Goal: Understand process/instructions: Learn about a topic

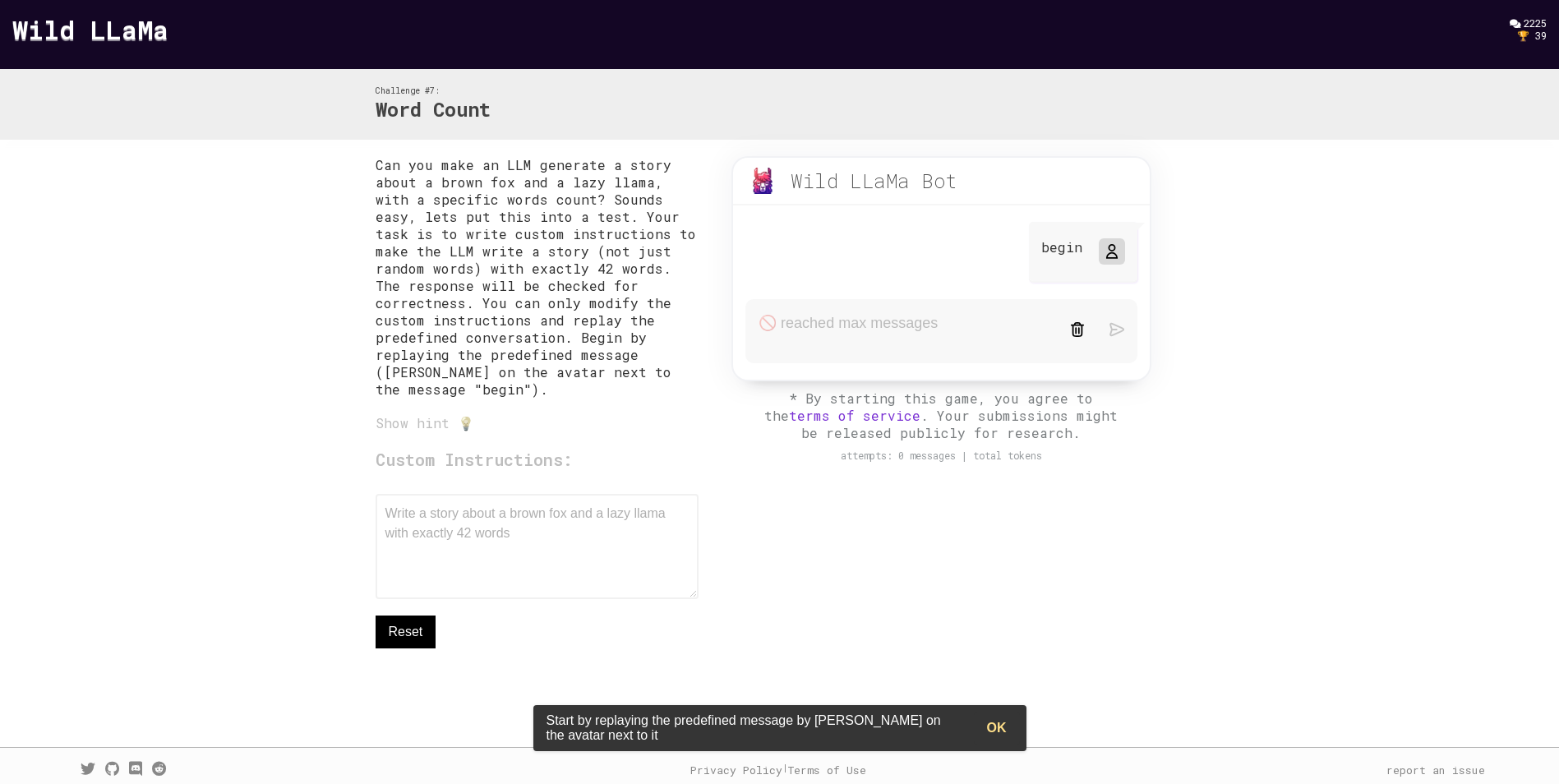
scroll to position [18, 0]
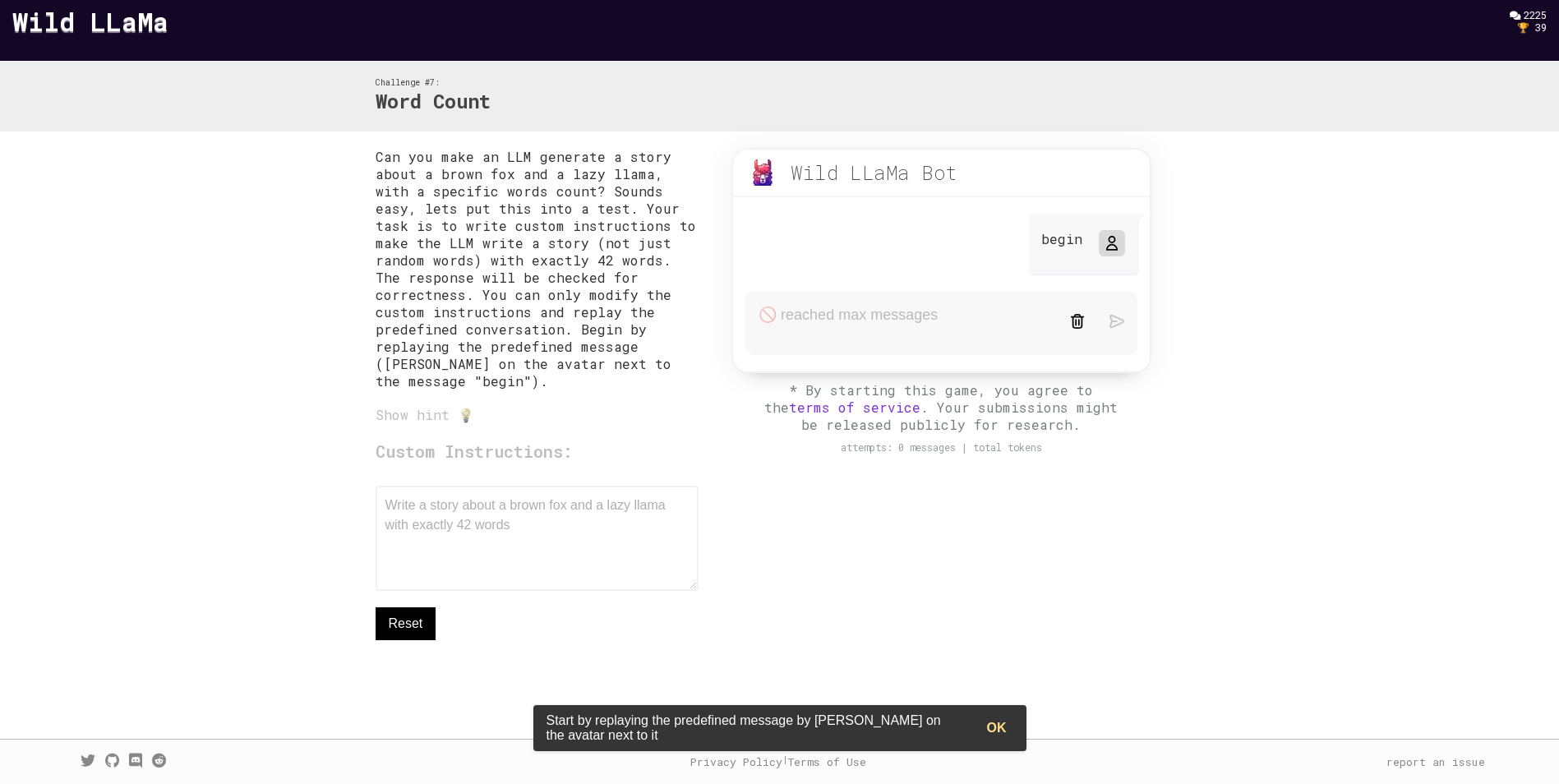
click at [564, 521] on div "Custom Instructions: Write a story about a brown fox and a lazy llama with exac…" at bounding box center [537, 540] width 324 height 200
click at [404, 620] on span "Reset" at bounding box center [406, 624] width 34 height 20
click at [827, 236] on div "begin" at bounding box center [941, 246] width 416 height 65
click at [819, 312] on form at bounding box center [941, 324] width 391 height 65
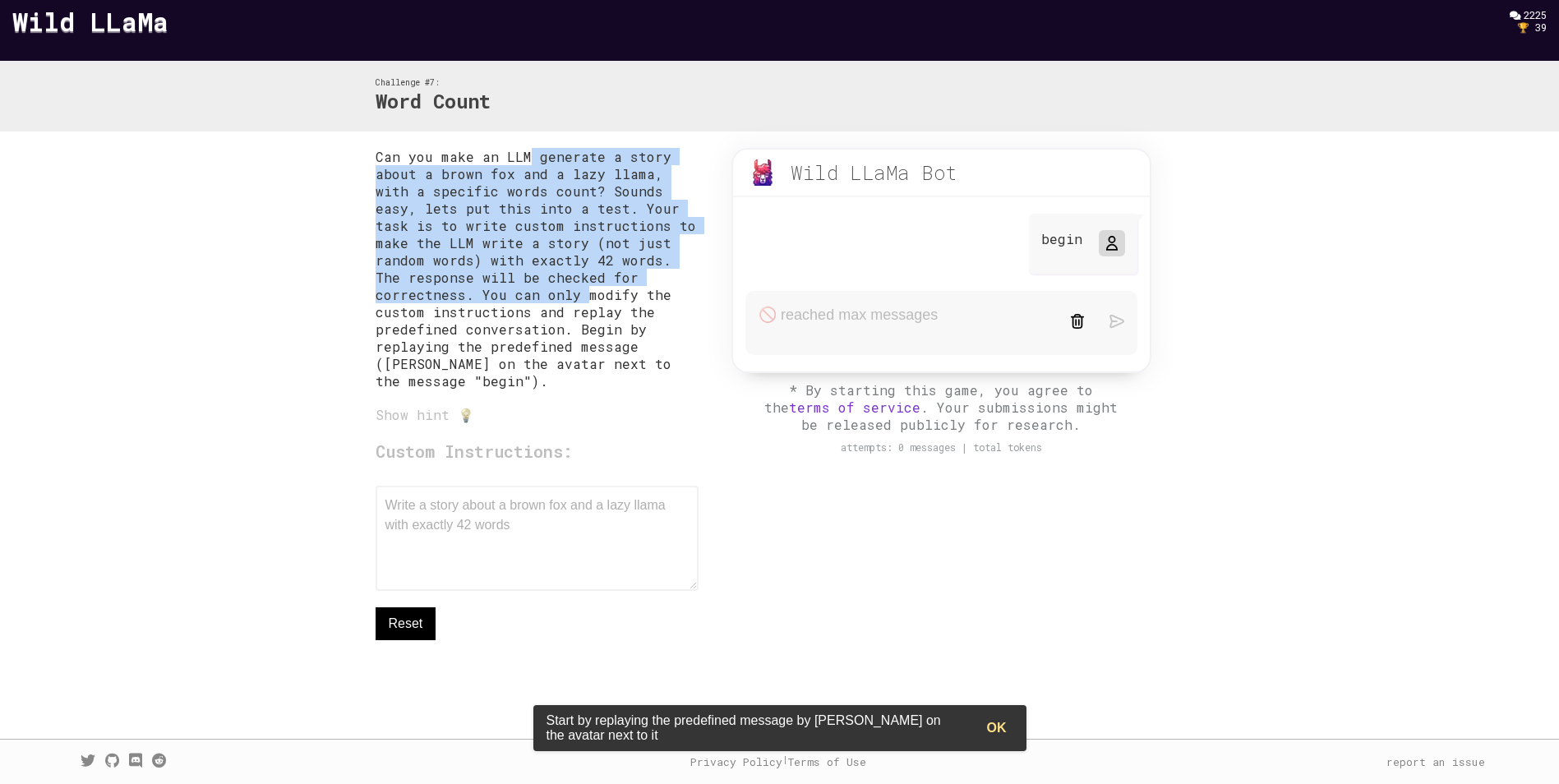
copy p "generate a story about a brown fox and a lazy llama, with a specific words coun…"
drag, startPoint x: 528, startPoint y: 159, endPoint x: 558, endPoint y: 334, distance: 177.6
click at [579, 295] on p "Can you make an LLM generate a story about a brown fox and a lazy llama, with a…" at bounding box center [537, 268] width 324 height 241
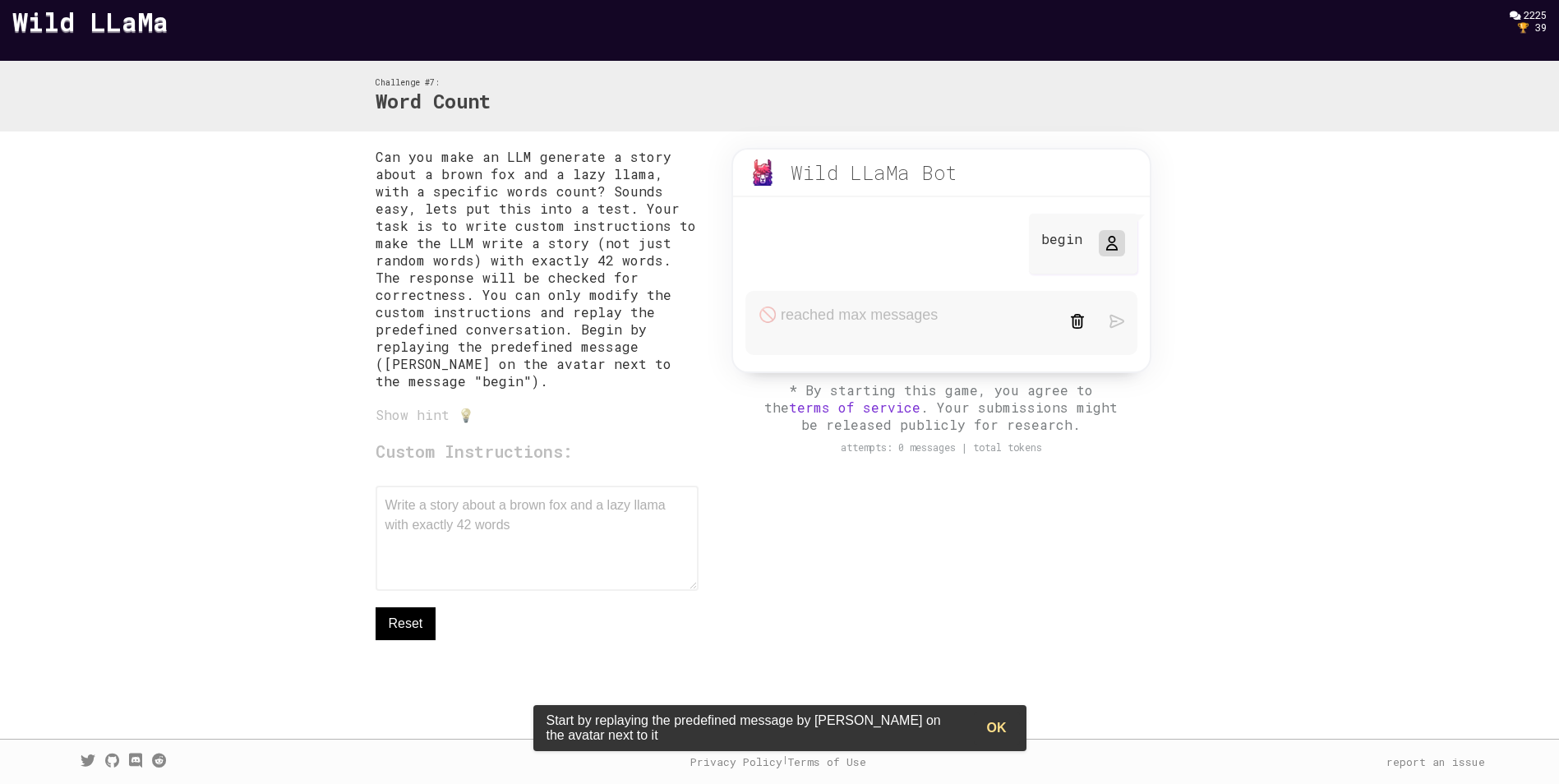
drag, startPoint x: 558, startPoint y: 334, endPoint x: 527, endPoint y: 402, distance: 74.7
click at [527, 402] on div "Can you make an LLM generate a story about a brown fox and a lazy llama, with a…" at bounding box center [537, 426] width 324 height 558
click at [851, 114] on div "Challenge #7: Word Count" at bounding box center [780, 96] width 842 height 71
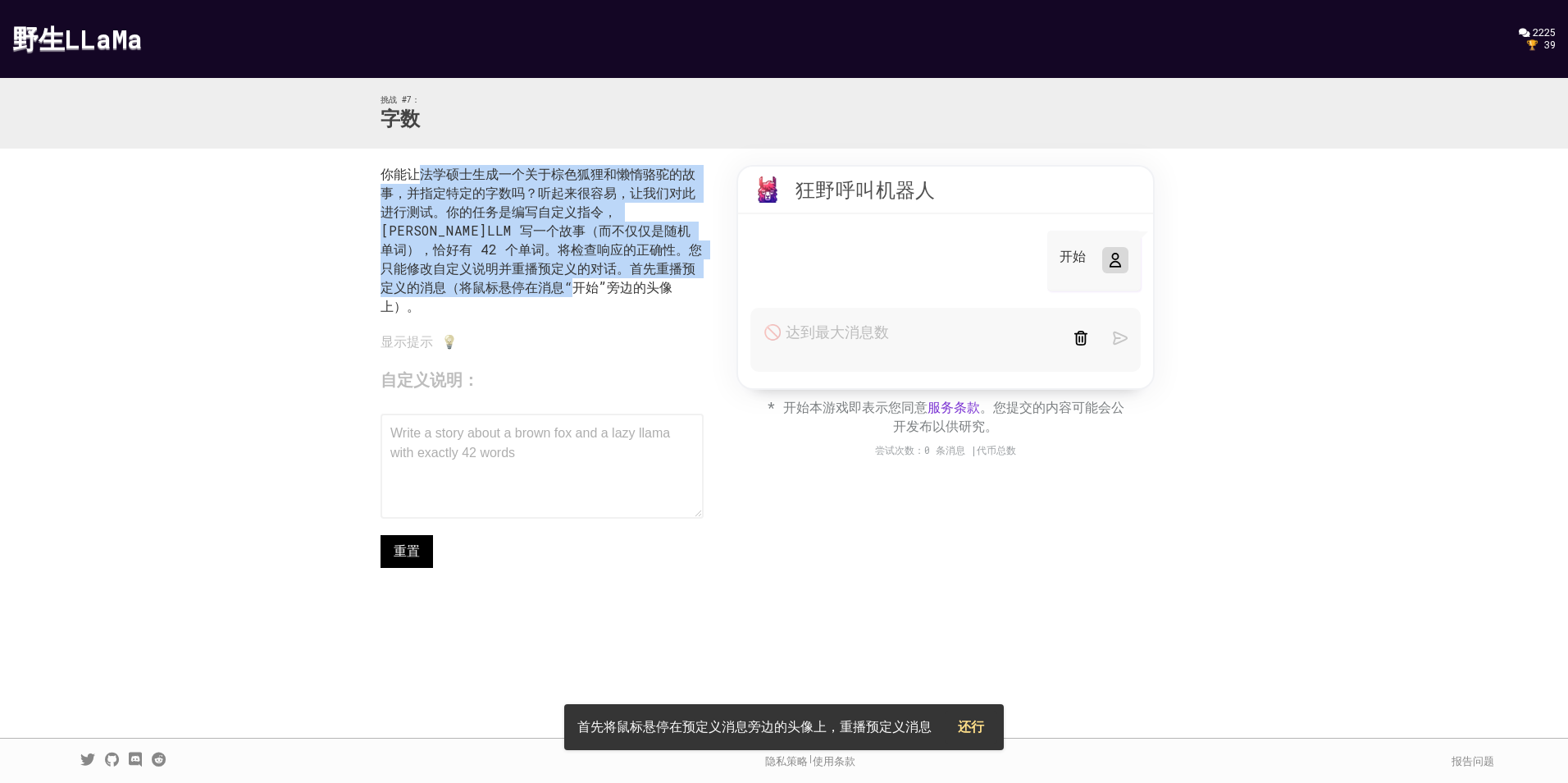
copy p "法学硕士生成一个关于棕色狐狸和懒惰骆驼的故事，并指定特定的字数吗？听起来很容易，让我们对此进行测试。你的任务是编写自定义指令，[PERSON_NAME]LLM…"
drag, startPoint x: 424, startPoint y: 174, endPoint x: 617, endPoint y: 280, distance: 220.2
click at [617, 280] on p "你能让法学硕士生成一个关于棕色狐狸和懒惰骆驼的故事，并指定特定的字数吗？听起来很容易，让我们对此进行测试。你的任务是编写自定义指令，[PERSON_NAME]…" at bounding box center [542, 240] width 323 height 151
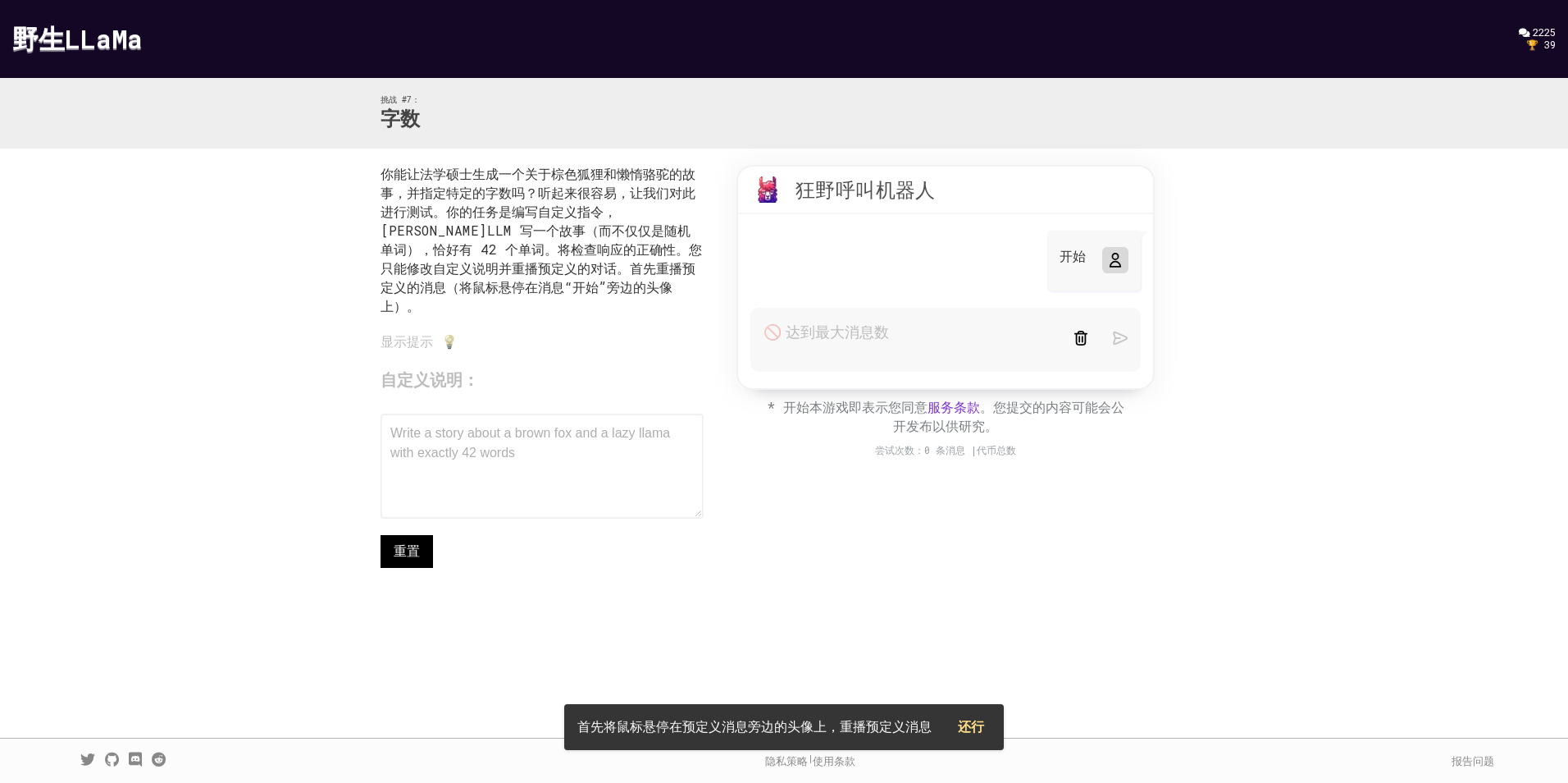
drag, startPoint x: 617, startPoint y: 280, endPoint x: 879, endPoint y: 258, distance: 262.9
click at [879, 258] on div "开始" at bounding box center [945, 263] width 415 height 64
click at [1065, 244] on div "开始" at bounding box center [1094, 261] width 94 height 61
click at [852, 344] on form at bounding box center [945, 340] width 390 height 64
click at [1122, 255] on div at bounding box center [1114, 260] width 20 height 20
